Goal: Information Seeking & Learning: Learn about a topic

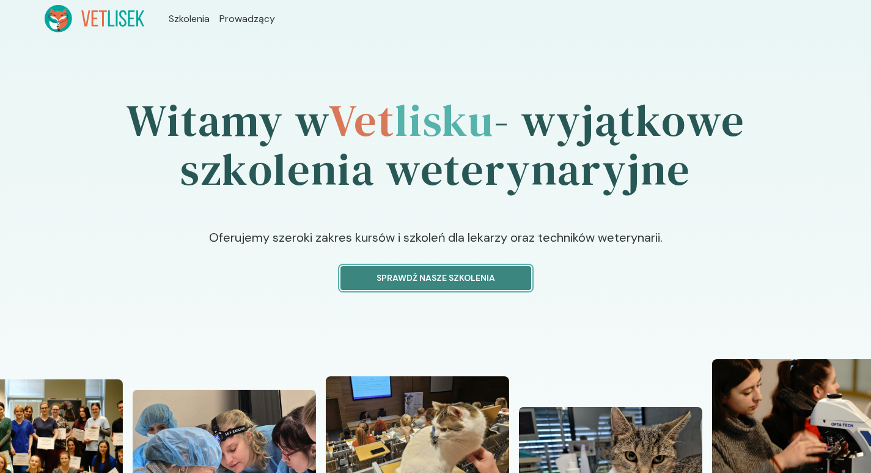
click at [416, 280] on p "Sprawdź nasze szkolenia" at bounding box center [436, 278] width 170 height 13
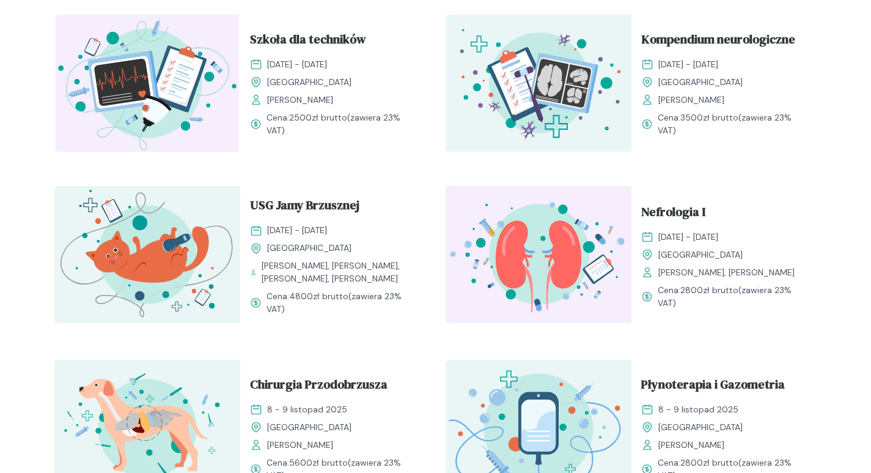
scroll to position [440, 0]
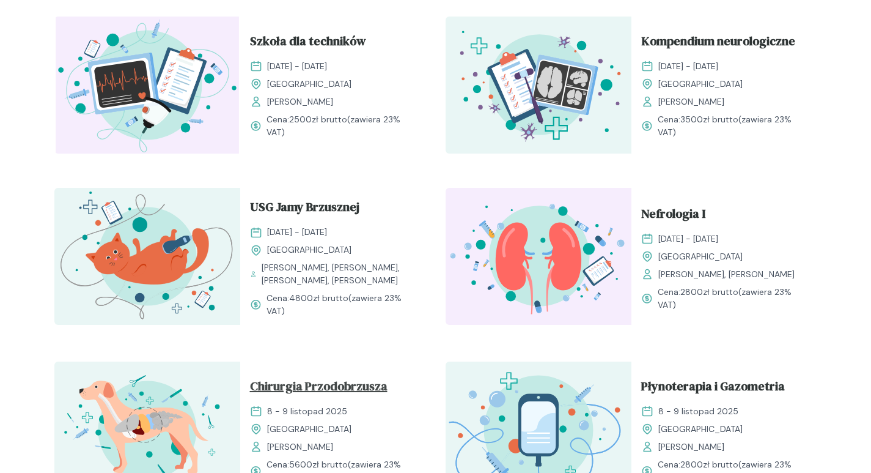
click at [320, 388] on span "Chirurgia Przodobrzusza" at bounding box center [319, 388] width 138 height 23
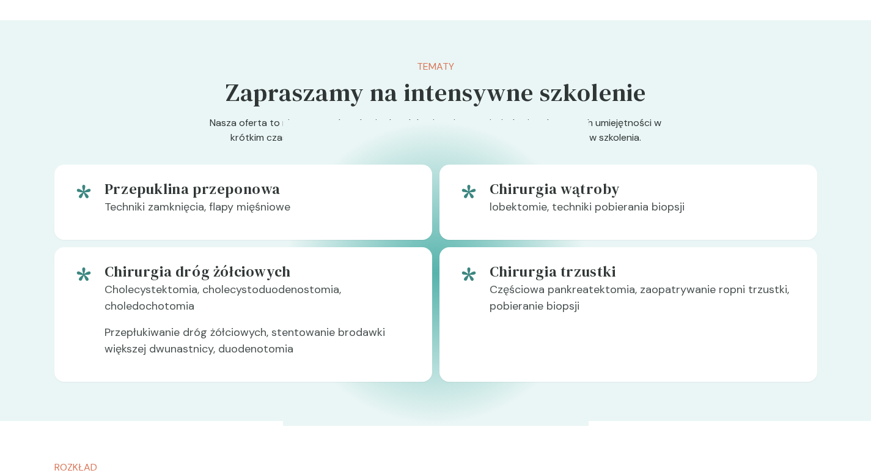
scroll to position [673, 0]
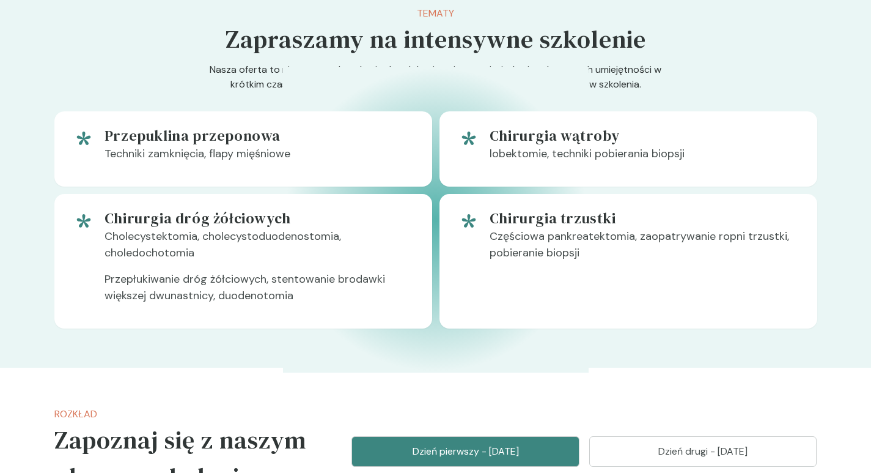
click at [217, 285] on p "Przepłukiwanie dróg żółciowych, stentowanie brodawki większej dwunastnicy, duod…" at bounding box center [259, 292] width 308 height 43
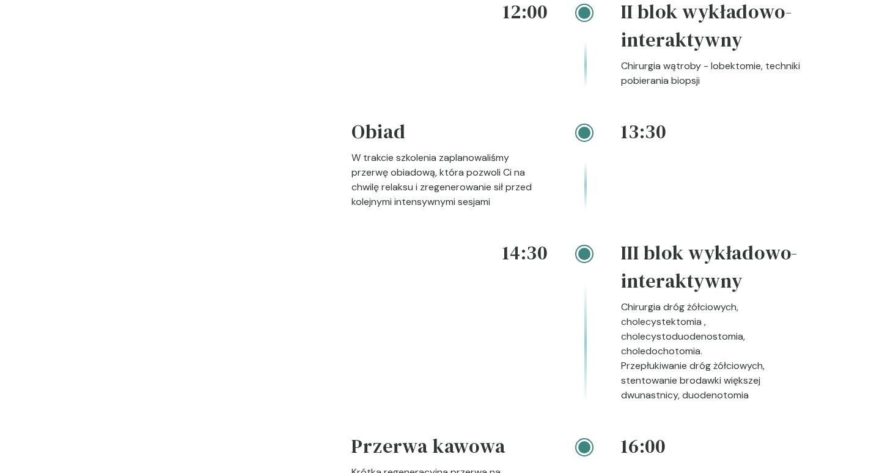
scroll to position [1651, 0]
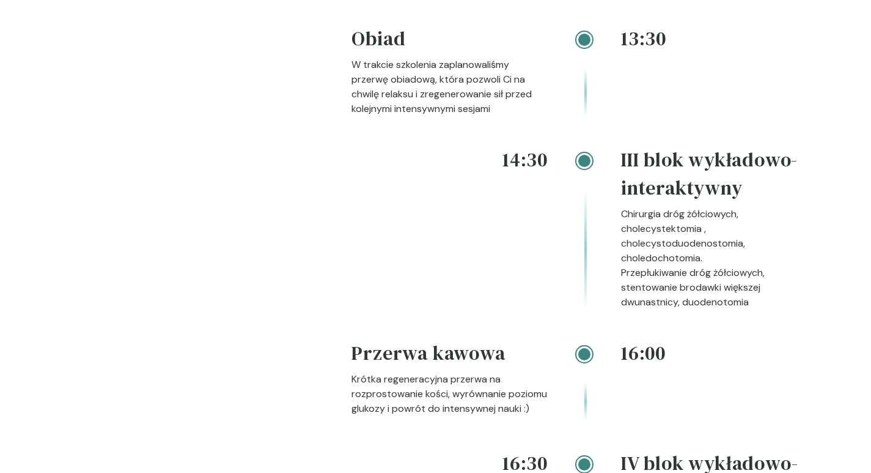
click at [287, 312] on div "Rozkład Zapoznaj się z naszym planem szkolenia Nasza oferta to niepowtarzalna o…" at bounding box center [183, 83] width 259 height 1327
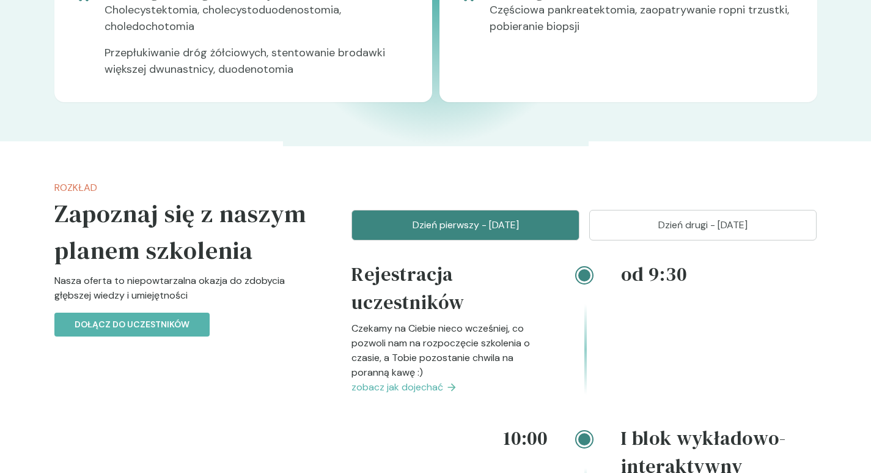
scroll to position [865, 0]
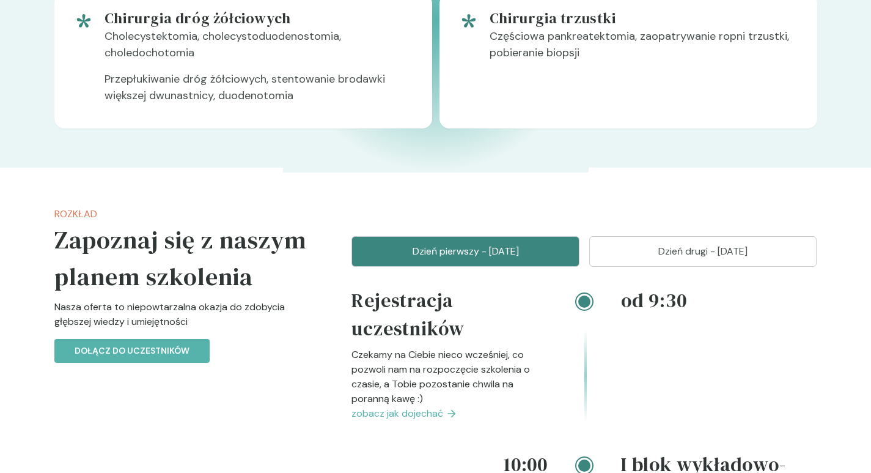
click at [659, 251] on p "Dzień drugi - [DATE]" at bounding box center [704, 251] width 198 height 15
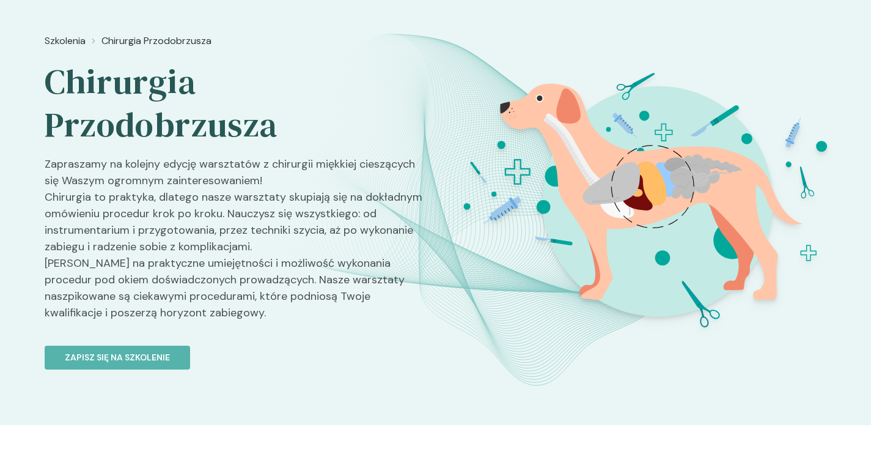
scroll to position [0, 0]
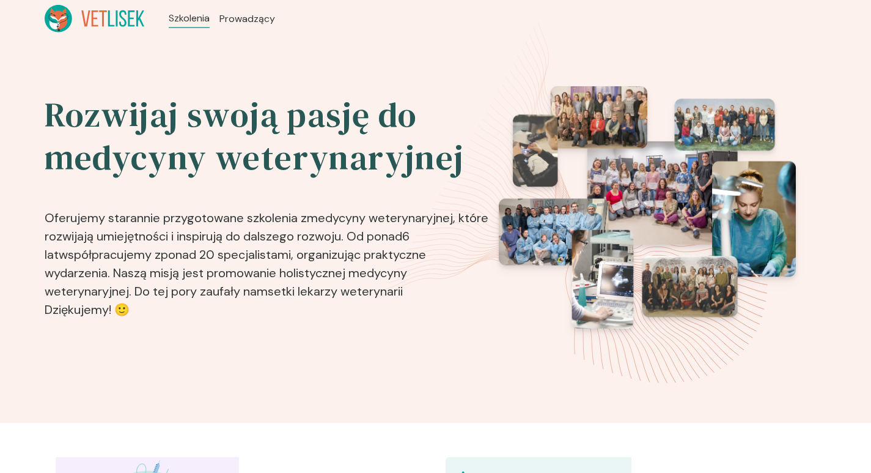
scroll to position [440, 0]
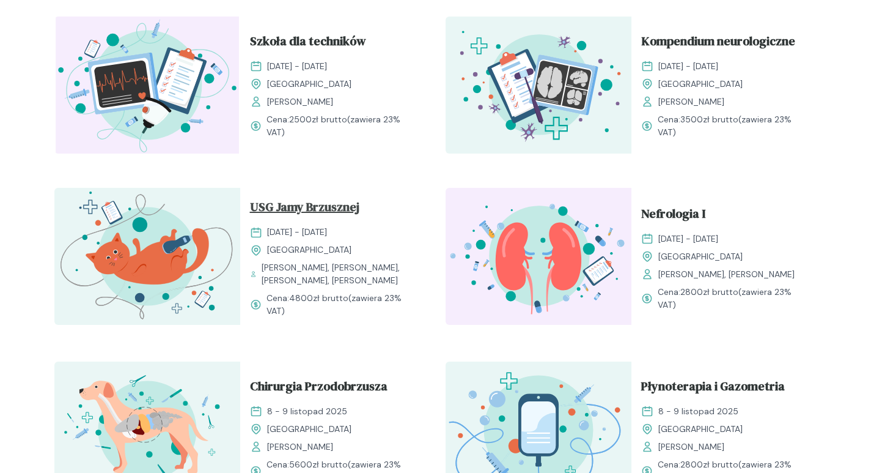
click at [323, 203] on span "USG Jamy Brzusznej" at bounding box center [304, 209] width 109 height 23
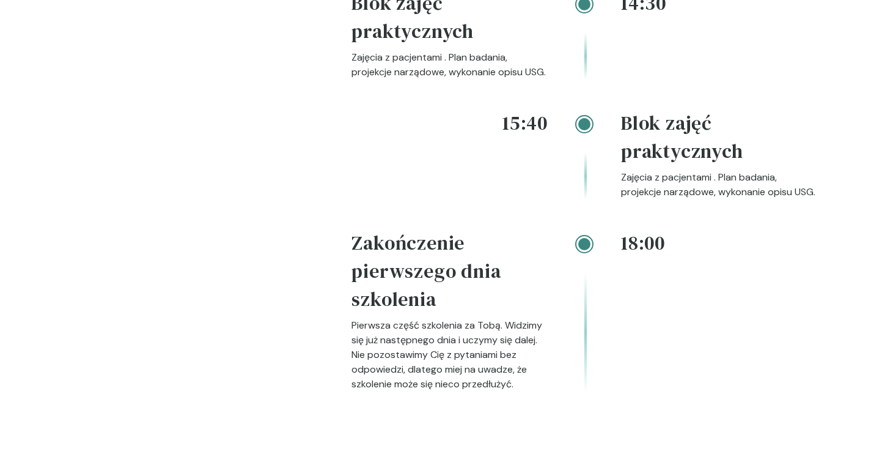
scroll to position [2490, 0]
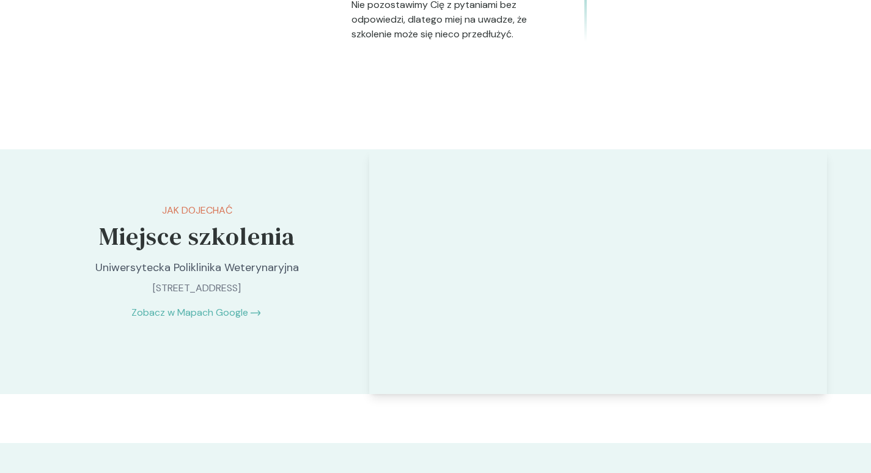
drag, startPoint x: 874, startPoint y: 264, endPoint x: 832, endPoint y: 300, distance: 55.5
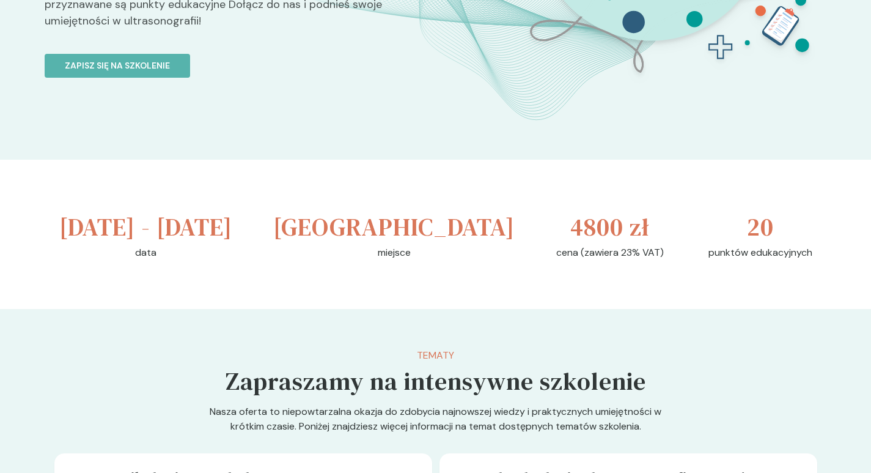
scroll to position [0, 0]
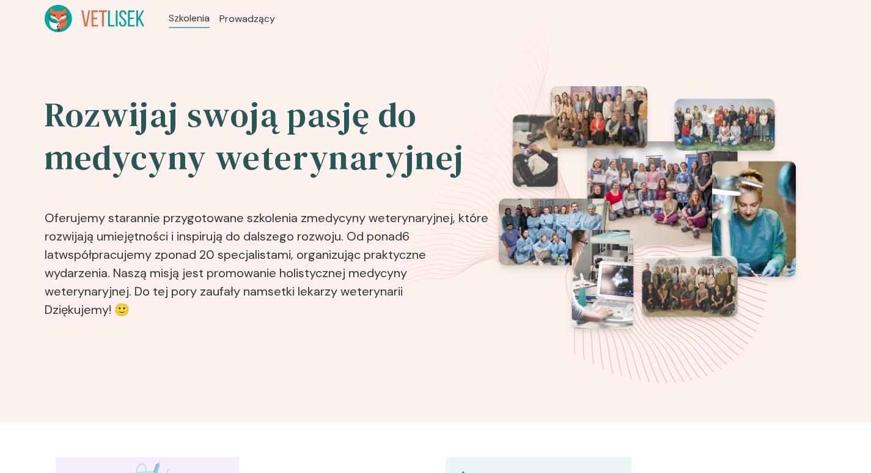
click at [575, 210] on img at bounding box center [647, 207] width 297 height 242
click at [640, 207] on img at bounding box center [647, 207] width 297 height 242
drag, startPoint x: 640, startPoint y: 207, endPoint x: 623, endPoint y: 226, distance: 25.5
drag, startPoint x: 623, startPoint y: 226, endPoint x: 615, endPoint y: 204, distance: 23.4
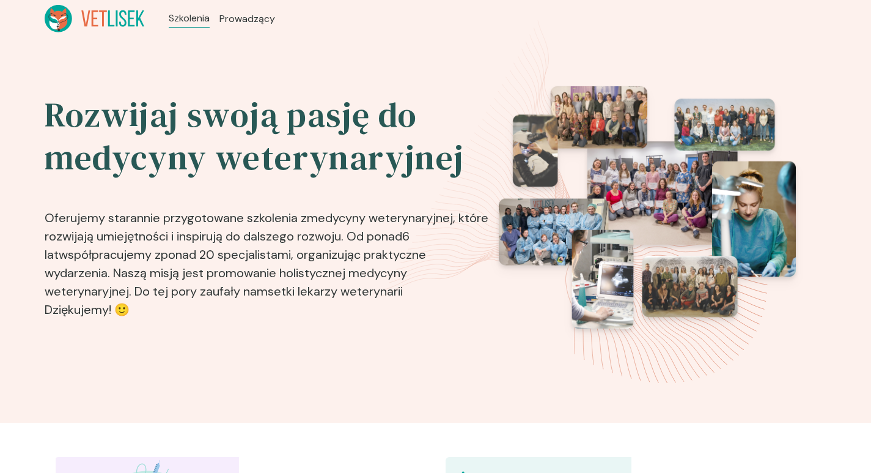
click at [615, 204] on img at bounding box center [647, 207] width 297 height 242
